Goal: Task Accomplishment & Management: Manage account settings

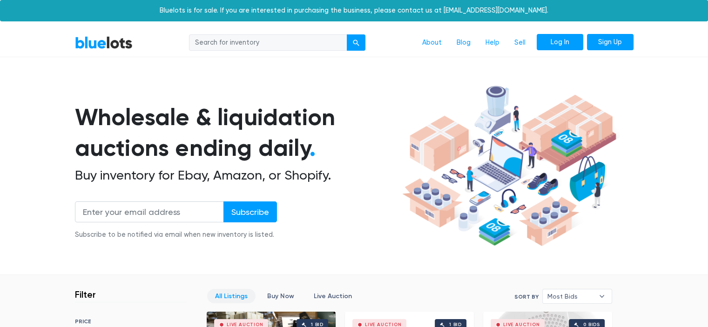
click at [558, 42] on link "Log In" at bounding box center [559, 42] width 47 height 17
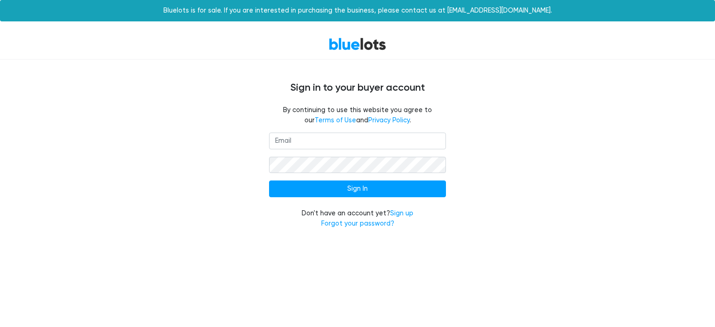
click at [342, 143] on input "email" at bounding box center [357, 141] width 177 height 17
drag, startPoint x: 351, startPoint y: 145, endPoint x: 259, endPoint y: 145, distance: 92.6
click at [259, 145] on div "[EMAIL_ADDRESS][DOMAIN_NAME] Sign In Don't have an account yet? Sign up Forgot …" at bounding box center [357, 186] width 572 height 107
type input "[EMAIL_ADDRESS][DOMAIN_NAME]"
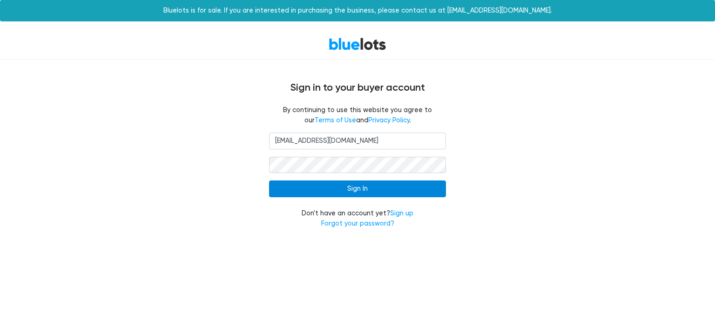
click at [341, 189] on input "Sign In" at bounding box center [357, 189] width 177 height 17
